Goal: Task Accomplishment & Management: Use online tool/utility

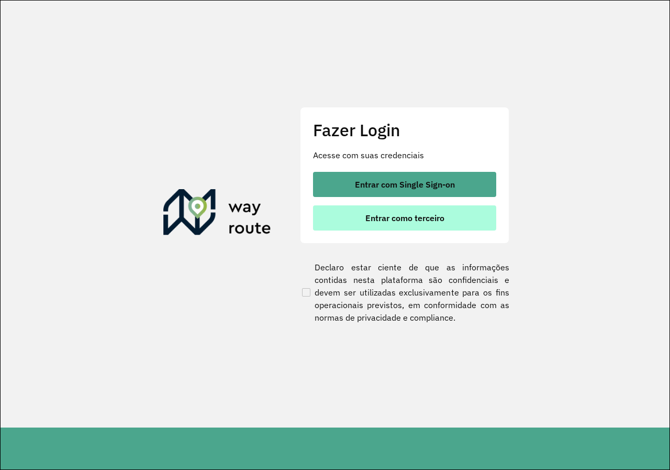
click at [423, 211] on button "Entrar como terceiro" at bounding box center [404, 217] width 183 height 25
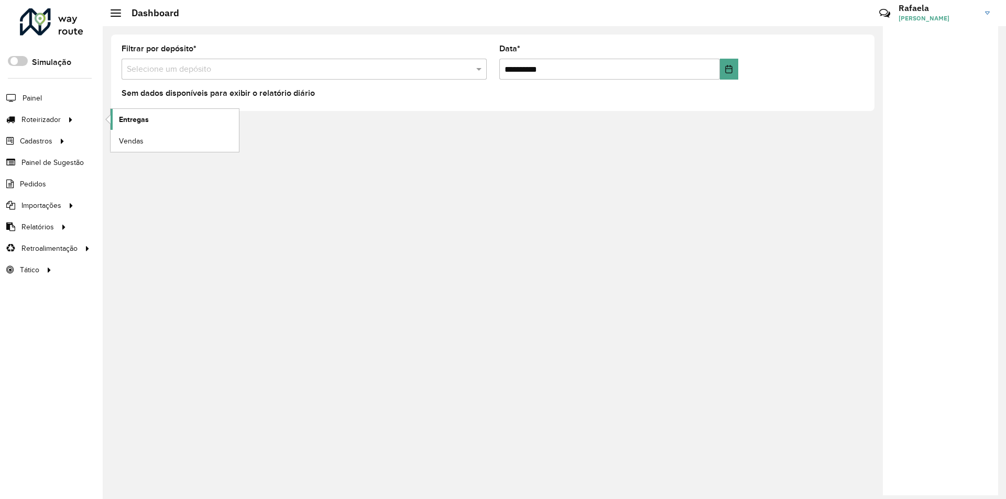
click at [144, 118] on span "Entregas" at bounding box center [134, 119] width 30 height 11
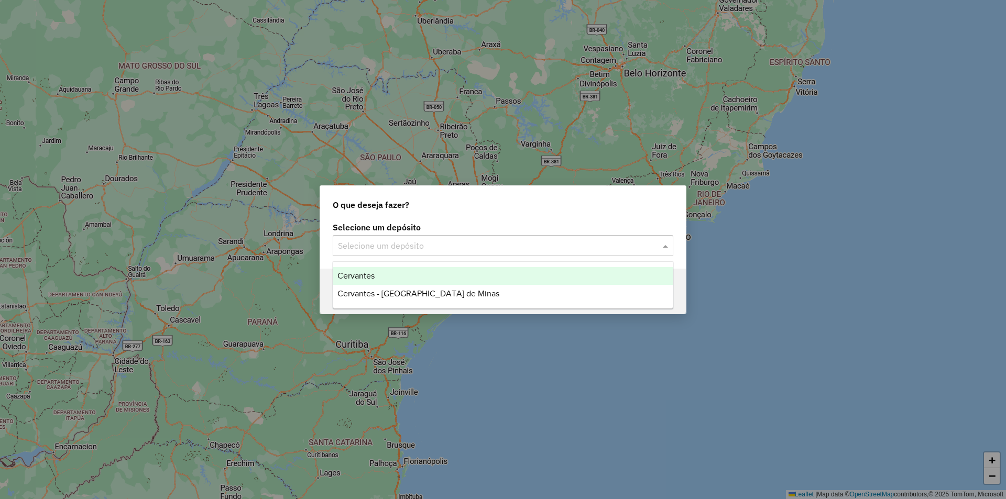
click at [575, 254] on div "Selecione um depósito" at bounding box center [503, 245] width 340 height 21
drag, startPoint x: 443, startPoint y: 272, endPoint x: 443, endPoint y: 267, distance: 5.8
click at [443, 267] on div "Cervantes" at bounding box center [502, 276] width 339 height 18
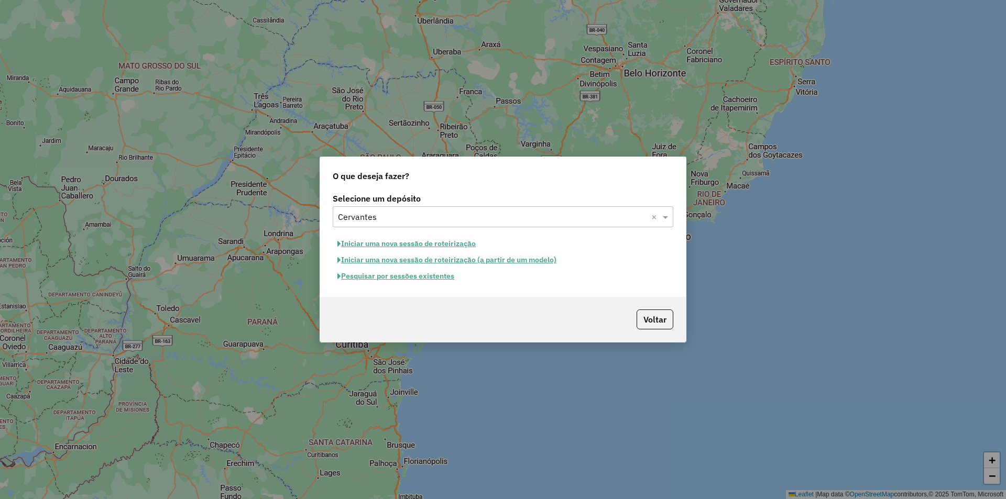
click at [431, 278] on button "Pesquisar por sessões existentes" at bounding box center [396, 276] width 126 height 16
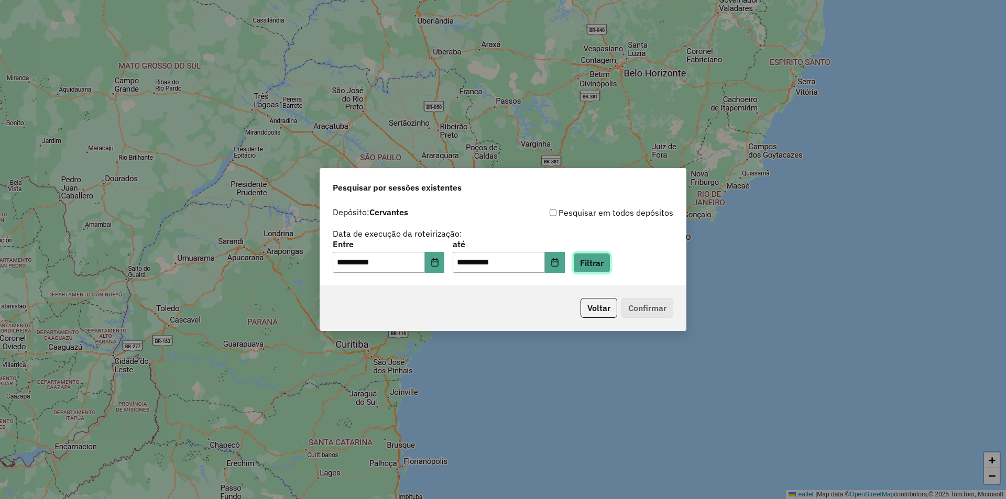
click at [610, 271] on button "Filtrar" at bounding box center [591, 263] width 37 height 20
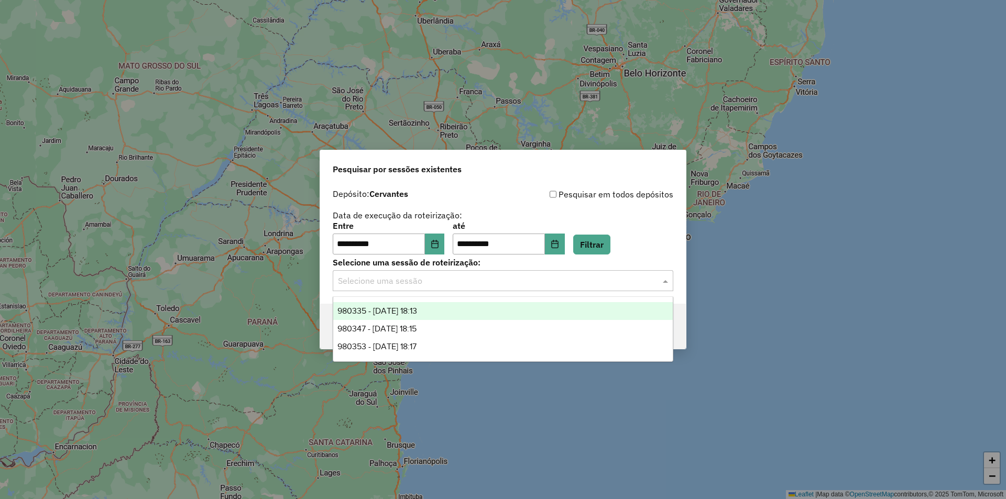
click at [437, 281] on input "text" at bounding box center [492, 281] width 309 height 13
drag, startPoint x: 438, startPoint y: 310, endPoint x: 668, endPoint y: 368, distance: 237.3
click at [439, 310] on div "980335 - 18/08/2025 18:13" at bounding box center [502, 311] width 339 height 18
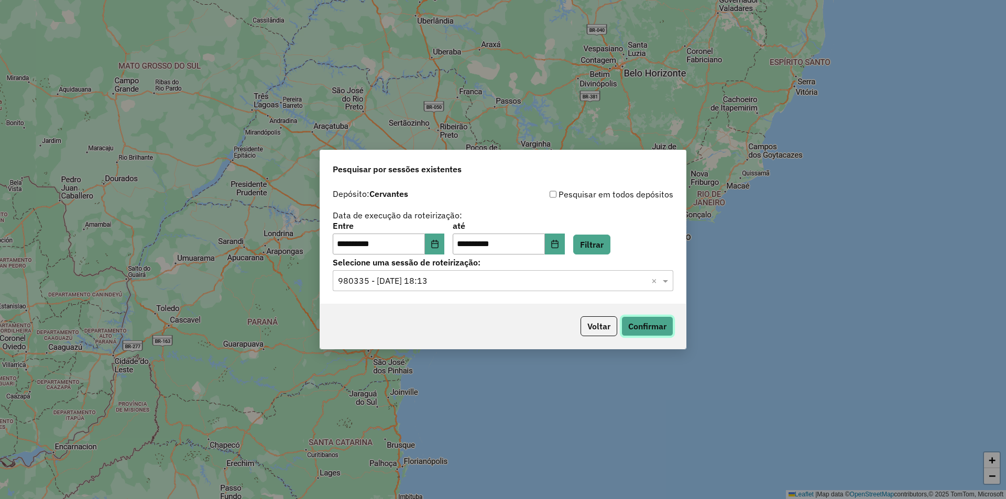
click at [647, 325] on button "Confirmar" at bounding box center [647, 326] width 52 height 20
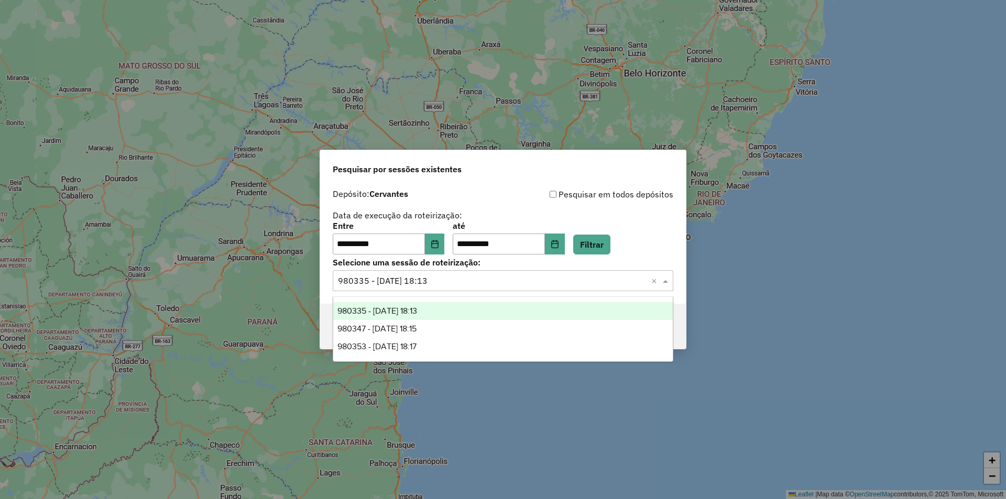
click at [444, 278] on input "text" at bounding box center [492, 281] width 309 height 13
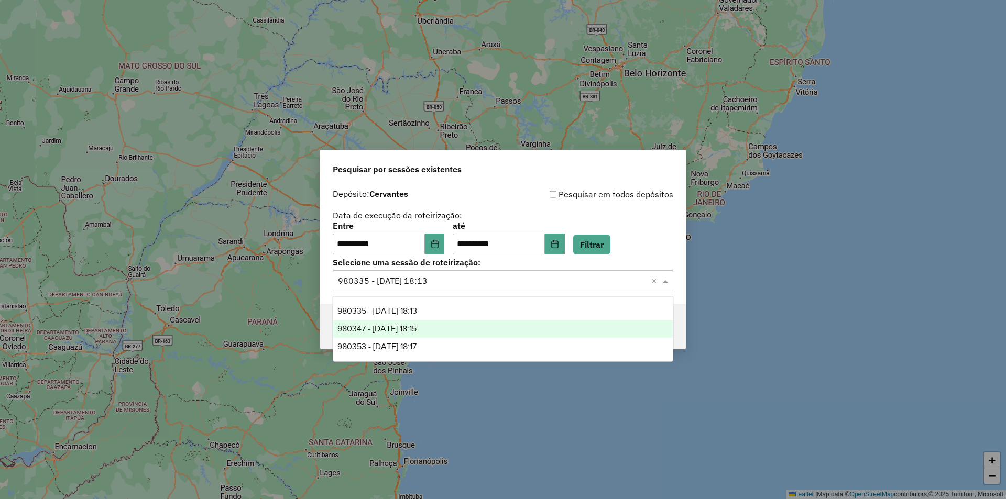
click at [435, 328] on div "980347 - 18/08/2025 18:15" at bounding box center [502, 329] width 339 height 18
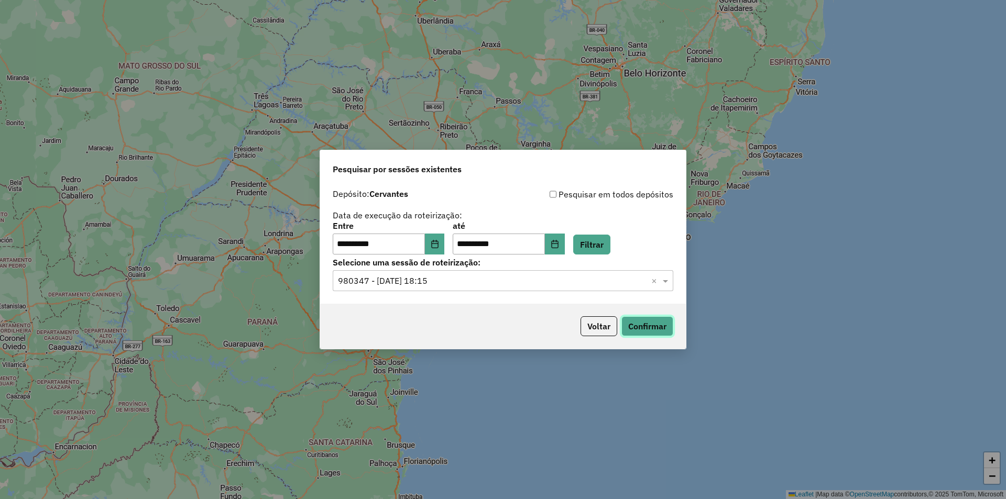
drag, startPoint x: 649, startPoint y: 335, endPoint x: 598, endPoint y: 338, distance: 51.9
click at [653, 338] on div "Voltar Confirmar" at bounding box center [503, 326] width 366 height 45
click at [645, 324] on button "Confirmar" at bounding box center [647, 326] width 52 height 20
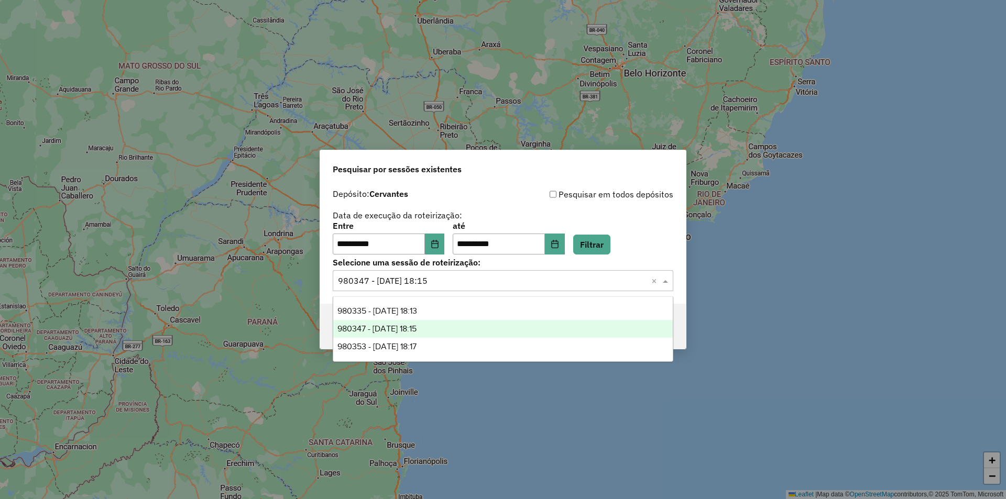
click at [425, 287] on div "Selecione uma sessão × 980347 - 18/08/2025 18:15 ×" at bounding box center [503, 280] width 340 height 21
click at [414, 352] on div "980353 - 18/08/2025 18:17" at bounding box center [502, 347] width 339 height 18
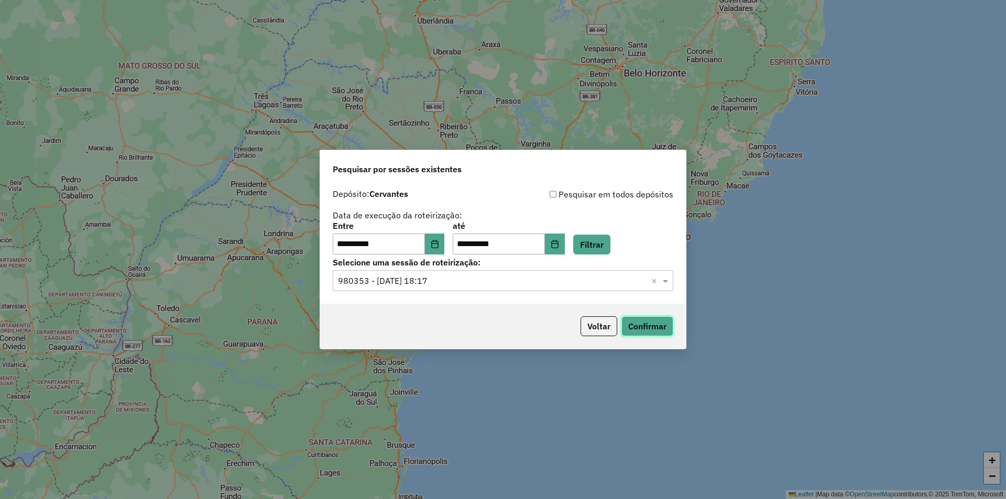
click at [635, 325] on button "Confirmar" at bounding box center [647, 326] width 52 height 20
